Goal: Find specific page/section: Find specific page/section

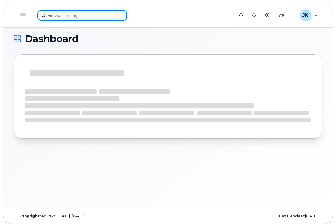
click at [80, 17] on input at bounding box center [81, 15] width 89 height 11
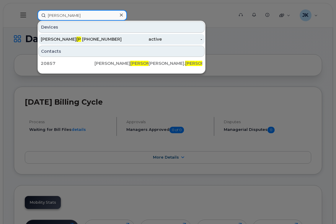
type input "elias"
click at [52, 41] on div "Chris Elias" at bounding box center [61, 39] width 40 height 6
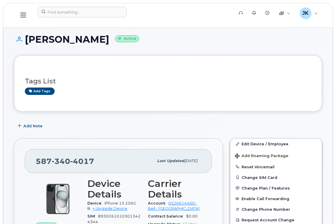
click at [22, 15] on icon at bounding box center [23, 15] width 6 height 5
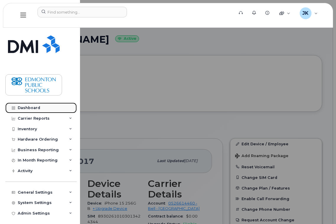
click at [27, 110] on div "Dashboard" at bounding box center [29, 108] width 22 height 5
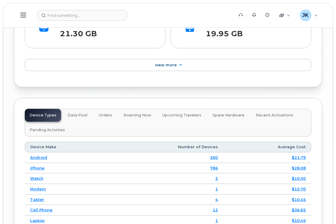
scroll to position [880, 0]
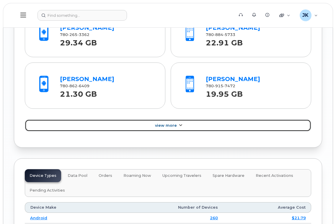
click at [176, 124] on span "View More" at bounding box center [166, 125] width 22 height 4
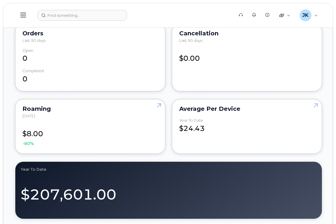
scroll to position [526, 0]
